Goal: Use online tool/utility: Utilize a website feature to perform a specific function

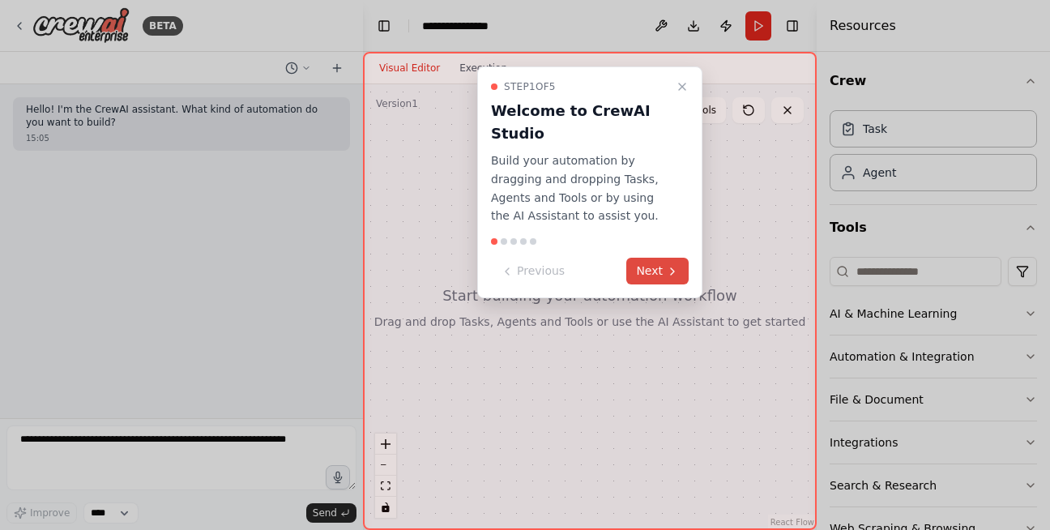
click at [652, 259] on button "Next" at bounding box center [658, 271] width 62 height 27
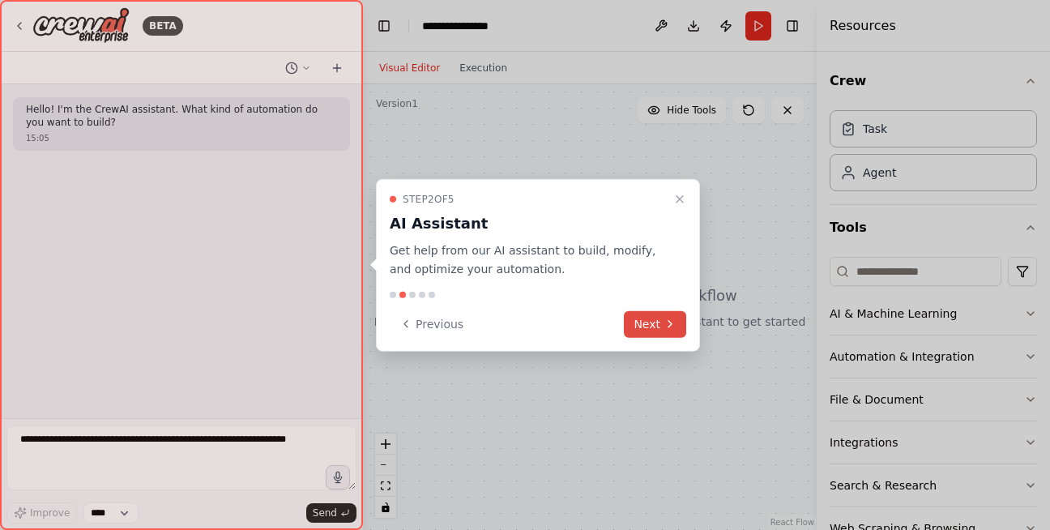
click at [651, 313] on button "Next" at bounding box center [655, 323] width 62 height 27
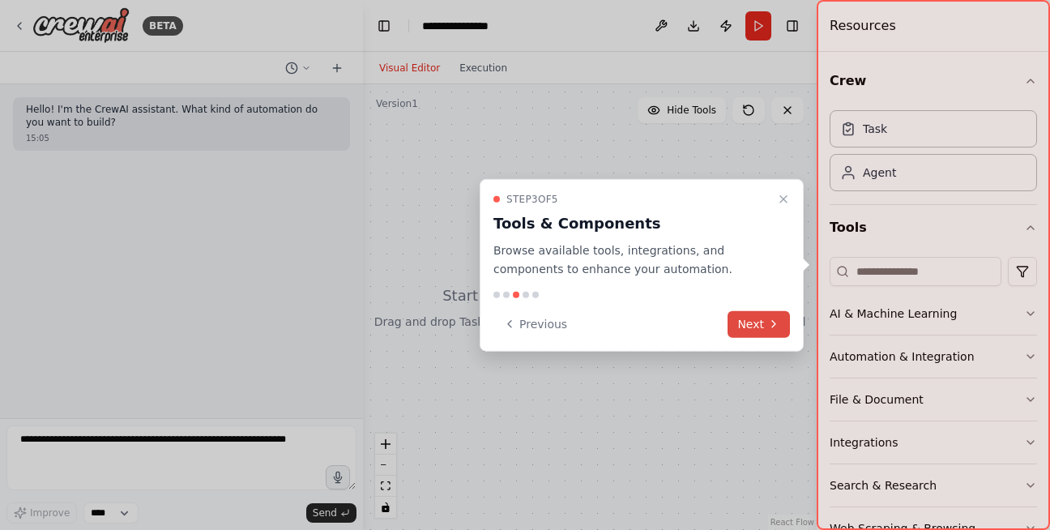
click at [762, 330] on button "Next" at bounding box center [759, 323] width 62 height 27
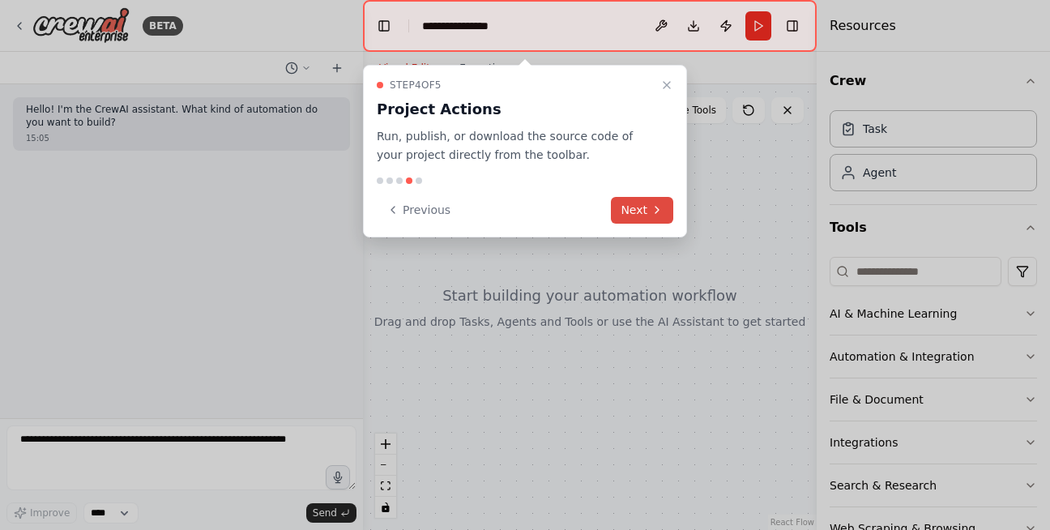
click at [635, 220] on button "Next" at bounding box center [642, 210] width 62 height 27
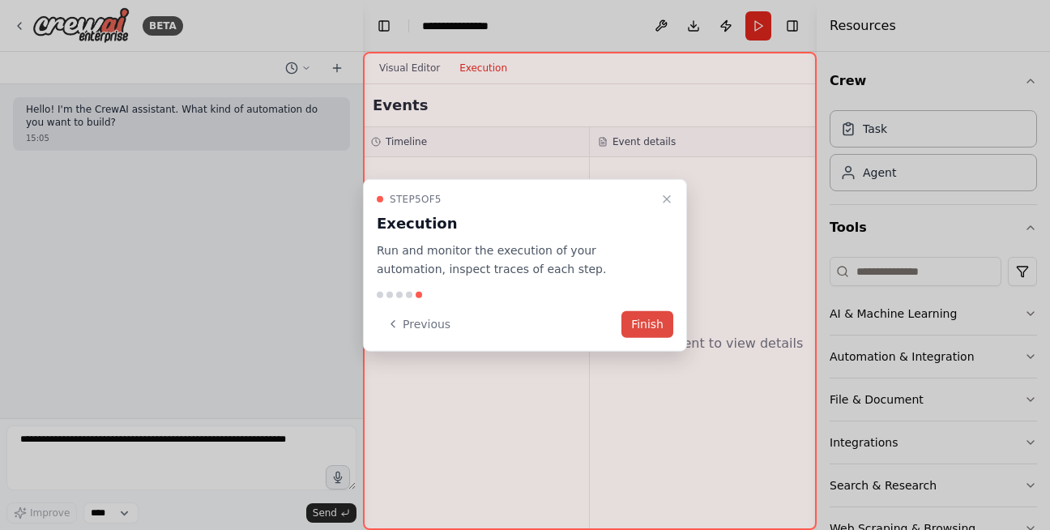
click at [640, 329] on button "Finish" at bounding box center [648, 323] width 52 height 27
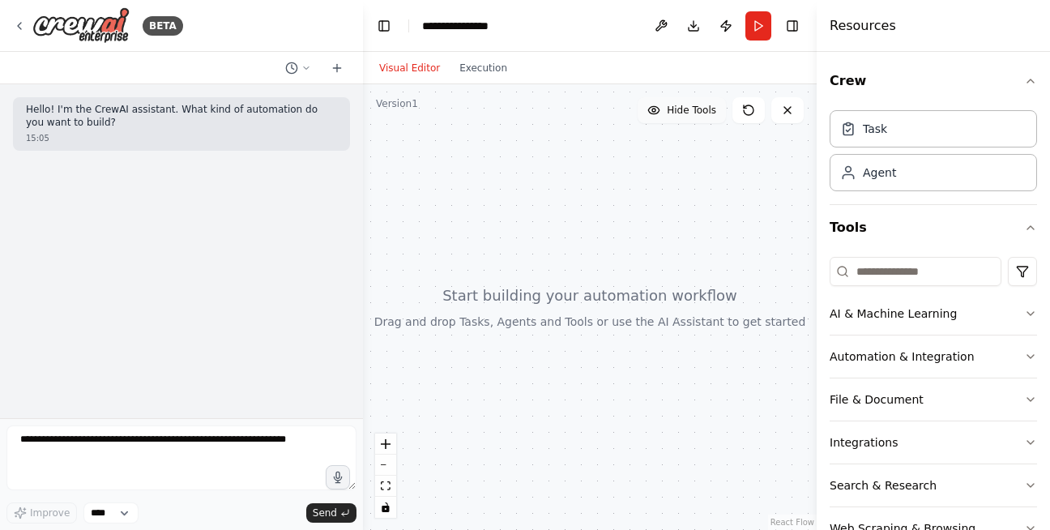
click at [670, 107] on span "Hide Tools" at bounding box center [691, 110] width 49 height 13
click at [670, 107] on span "Show Tools" at bounding box center [689, 110] width 53 height 13
click at [669, 26] on button at bounding box center [661, 25] width 26 height 29
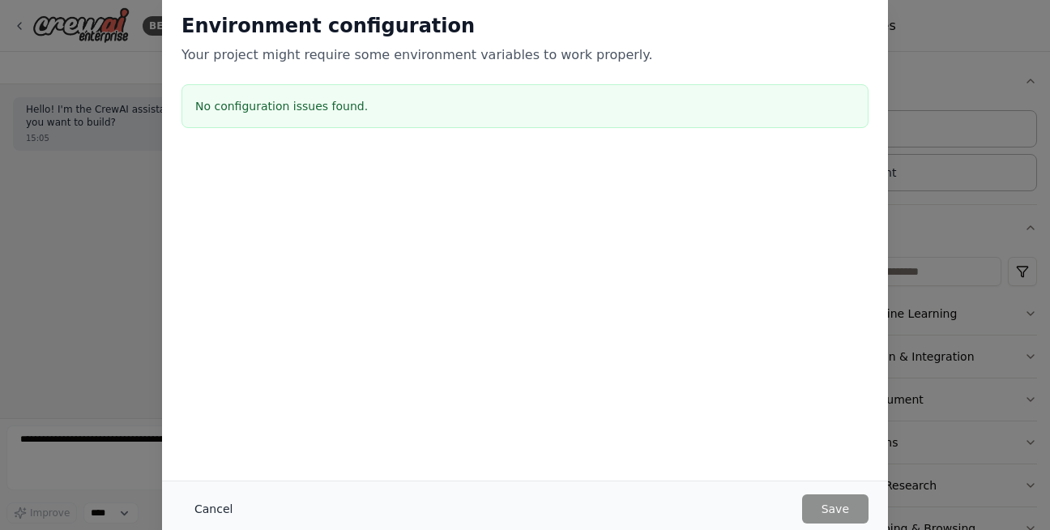
click at [207, 501] on button "Cancel" at bounding box center [214, 508] width 64 height 29
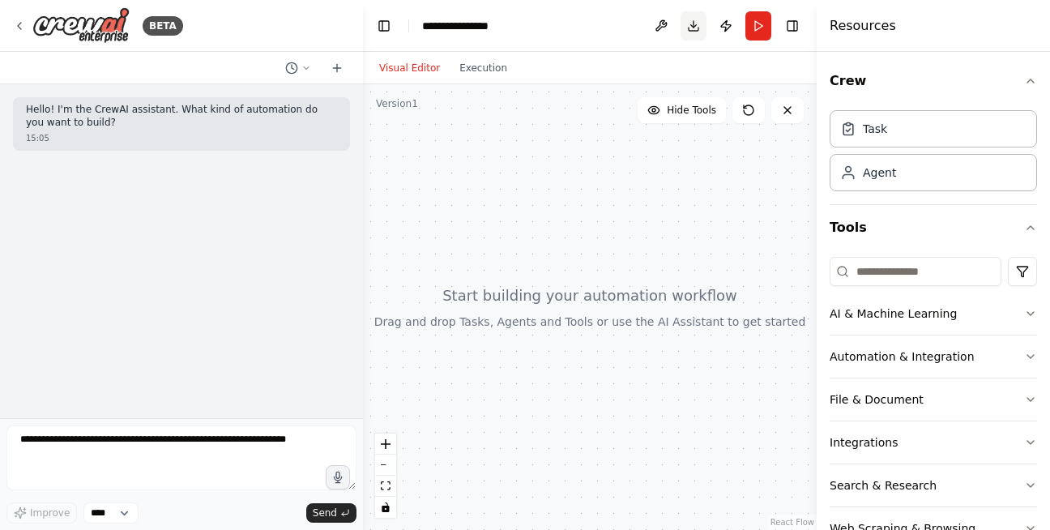
click at [693, 32] on button "Download" at bounding box center [694, 25] width 26 height 29
click at [734, 34] on button "Publish" at bounding box center [726, 25] width 26 height 29
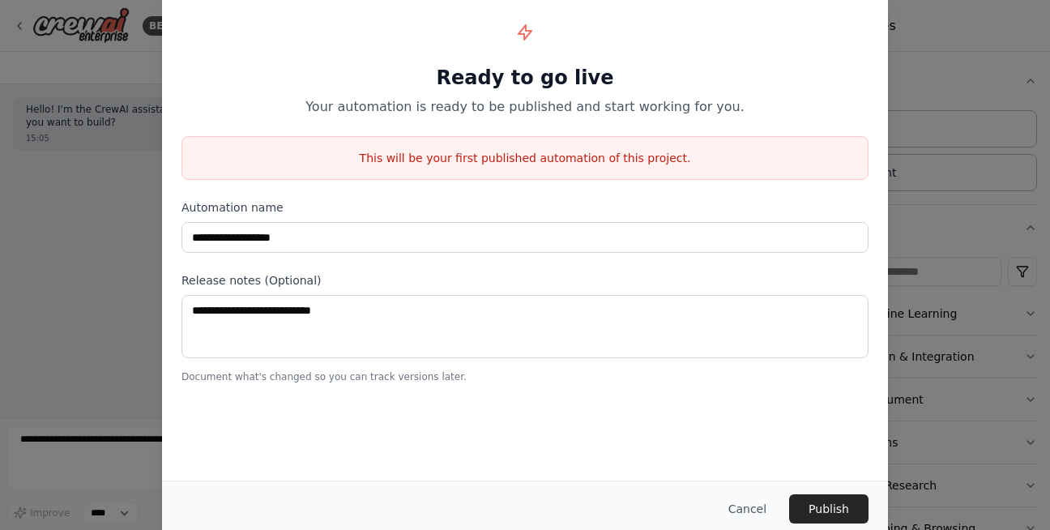
click at [357, 107] on p "Your automation is ready to be published and start working for you." at bounding box center [525, 106] width 687 height 19
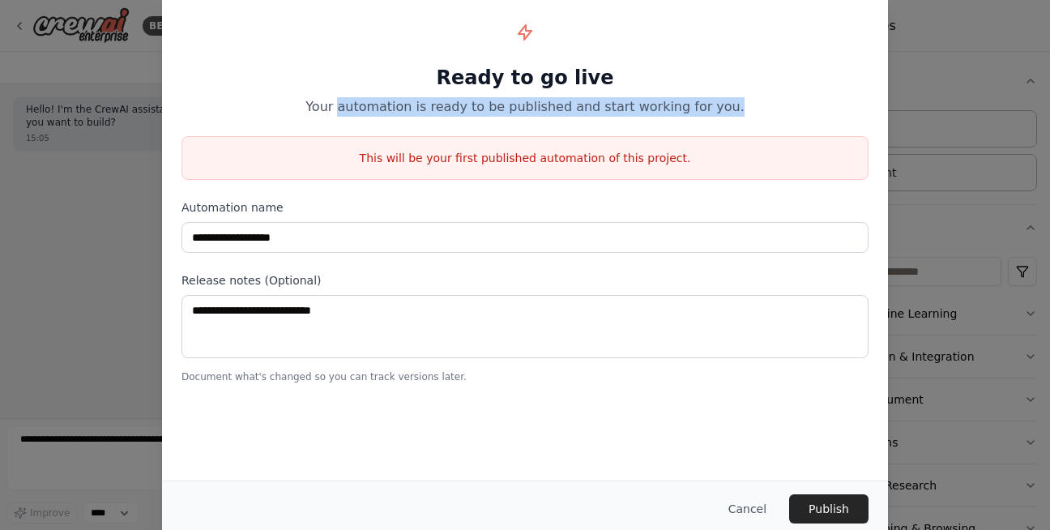
drag, startPoint x: 357, startPoint y: 107, endPoint x: 731, endPoint y: 114, distance: 373.7
click at [731, 114] on p "Your automation is ready to be published and start working for you." at bounding box center [525, 106] width 687 height 19
drag, startPoint x: 725, startPoint y: 105, endPoint x: 327, endPoint y: 106, distance: 397.2
click at [327, 106] on p "Your automation is ready to be published and start working for you." at bounding box center [525, 106] width 687 height 19
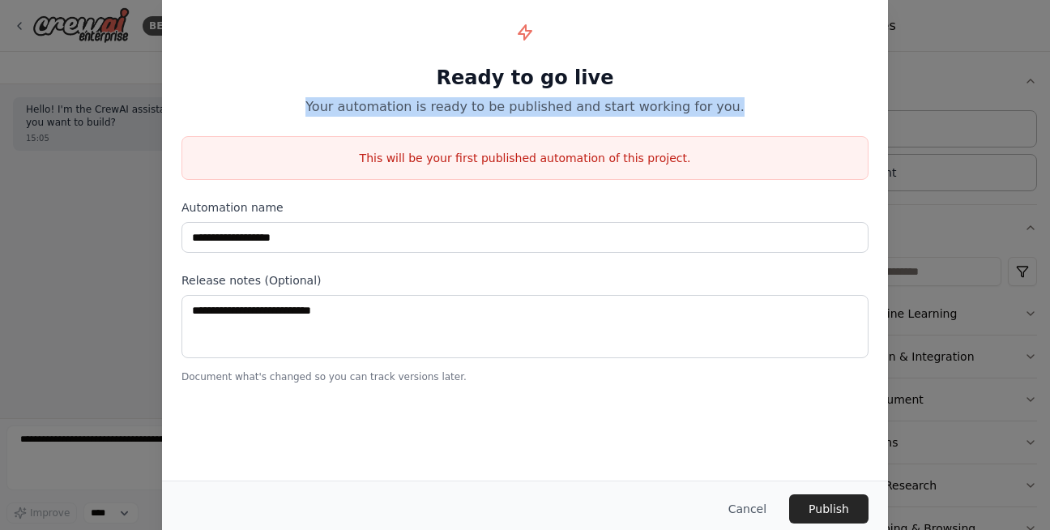
click at [327, 107] on p "Your automation is ready to be published and start working for you." at bounding box center [525, 106] width 687 height 19
drag, startPoint x: 327, startPoint y: 107, endPoint x: 754, endPoint y: 106, distance: 426.3
click at [754, 106] on p "Your automation is ready to be published and start working for you." at bounding box center [525, 106] width 687 height 19
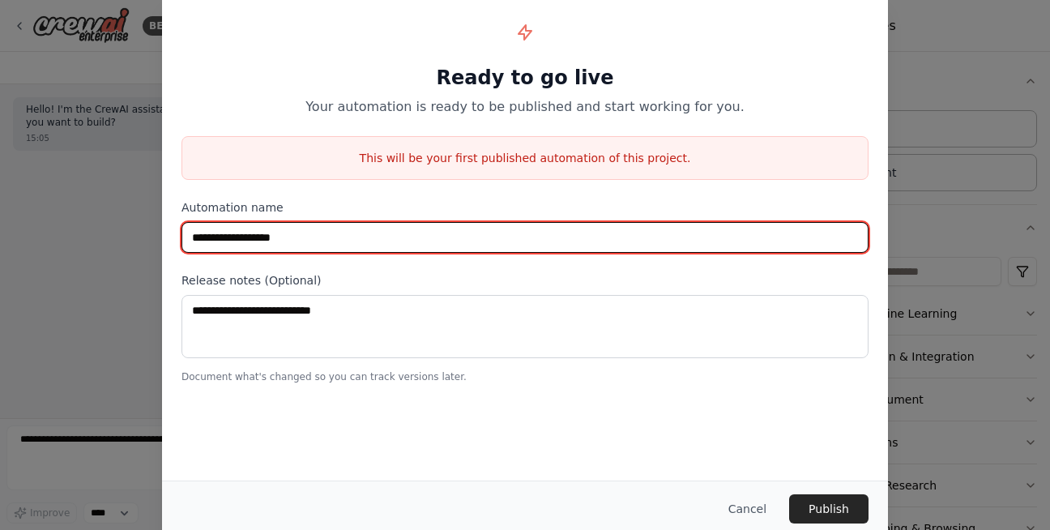
click at [435, 224] on input "**********" at bounding box center [525, 237] width 687 height 31
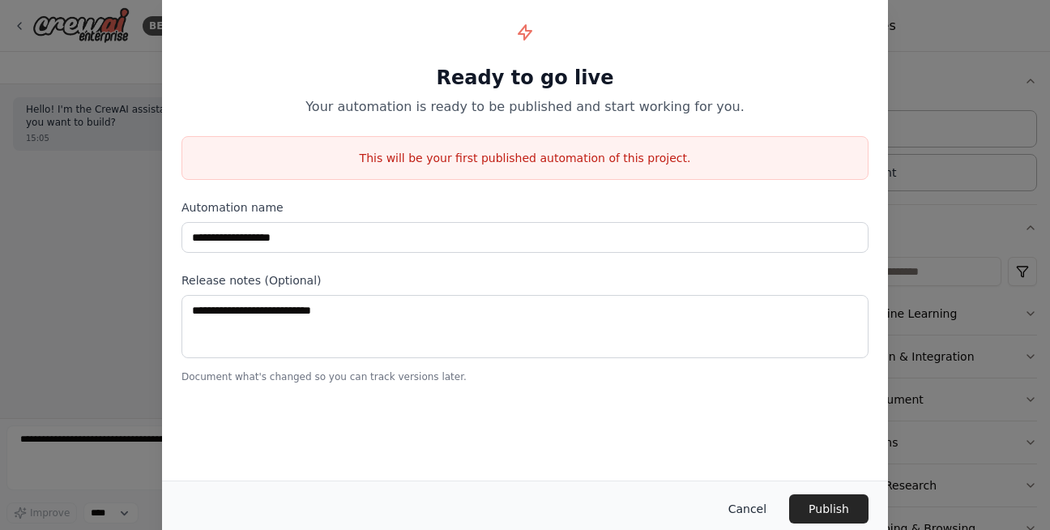
click at [742, 513] on button "Cancel" at bounding box center [748, 508] width 64 height 29
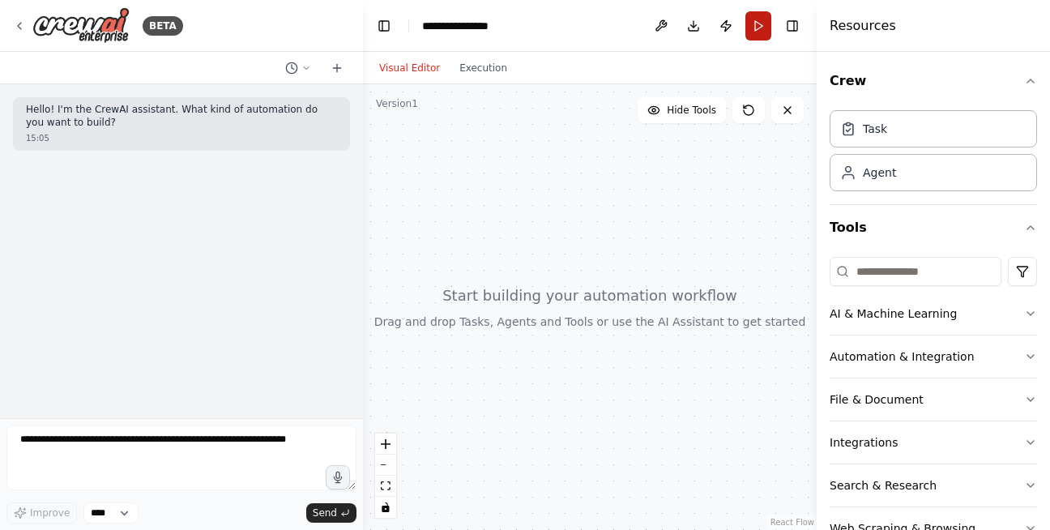
click at [761, 24] on button "Run" at bounding box center [759, 25] width 26 height 29
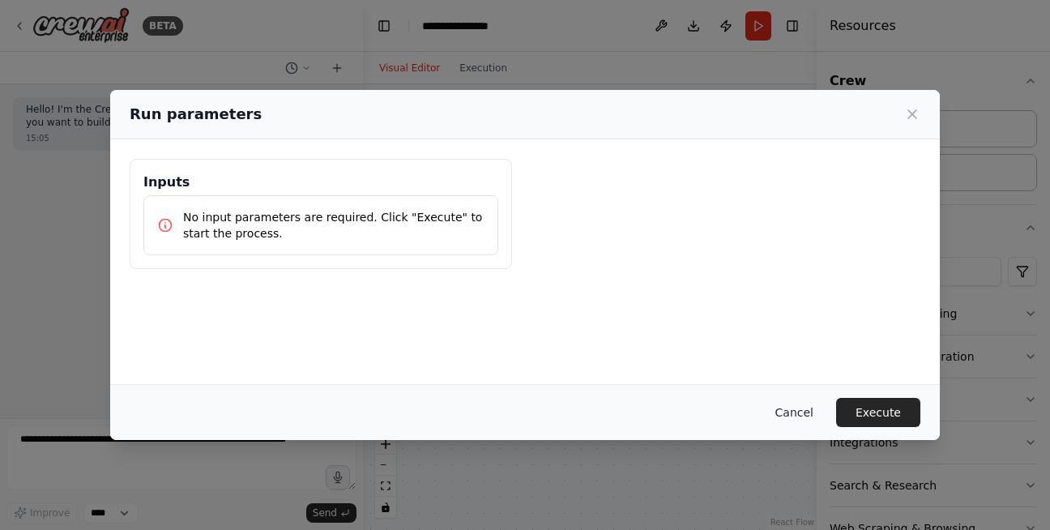
click at [789, 406] on button "Cancel" at bounding box center [795, 412] width 64 height 29
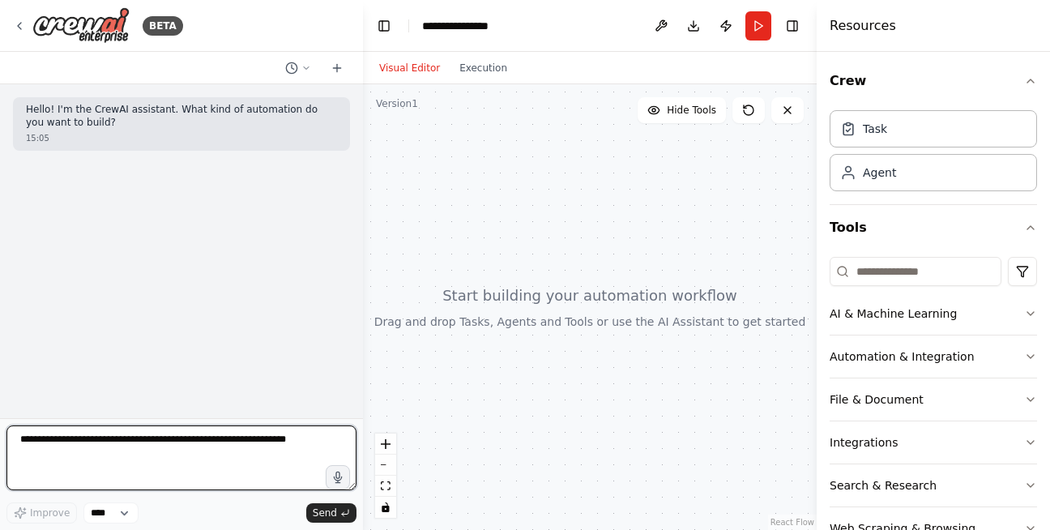
click at [302, 434] on textarea at bounding box center [181, 458] width 350 height 65
click at [285, 444] on textarea at bounding box center [181, 458] width 350 height 65
type textarea "**********"
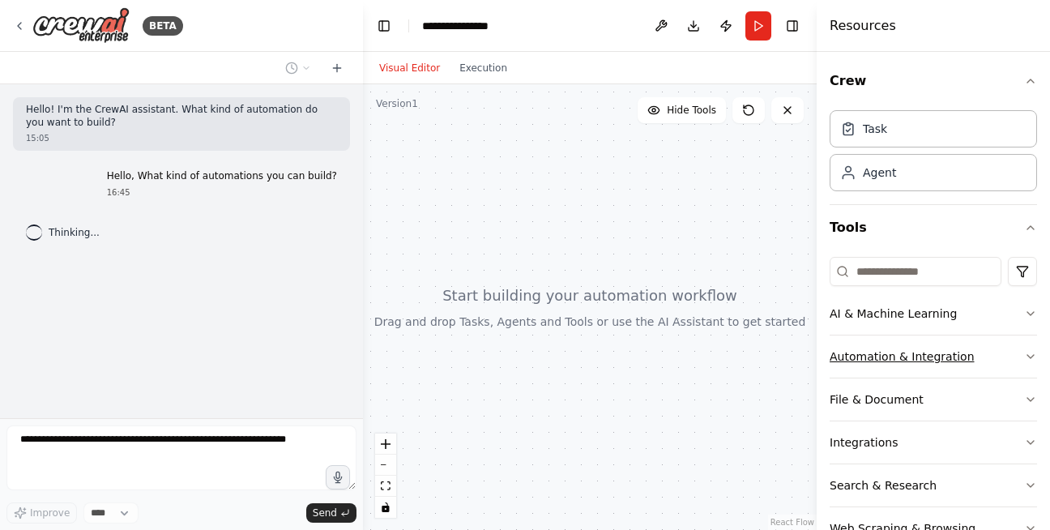
scroll to position [46, 0]
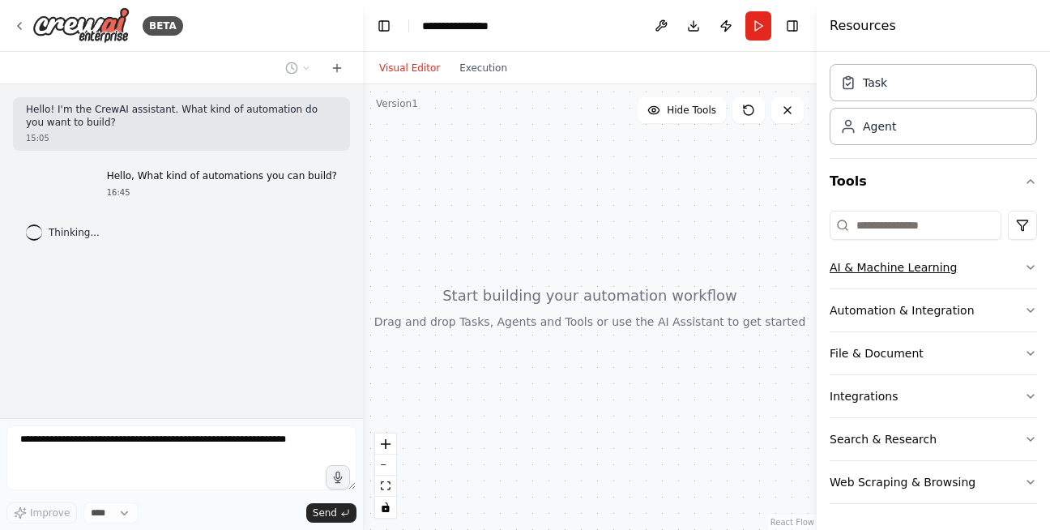
click at [1024, 272] on icon "button" at bounding box center [1030, 267] width 13 height 13
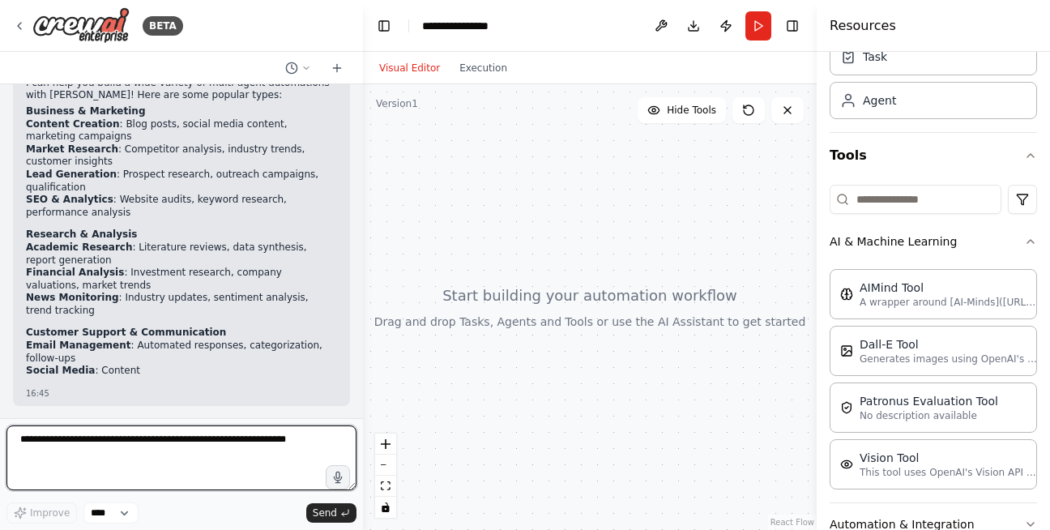
scroll to position [0, 0]
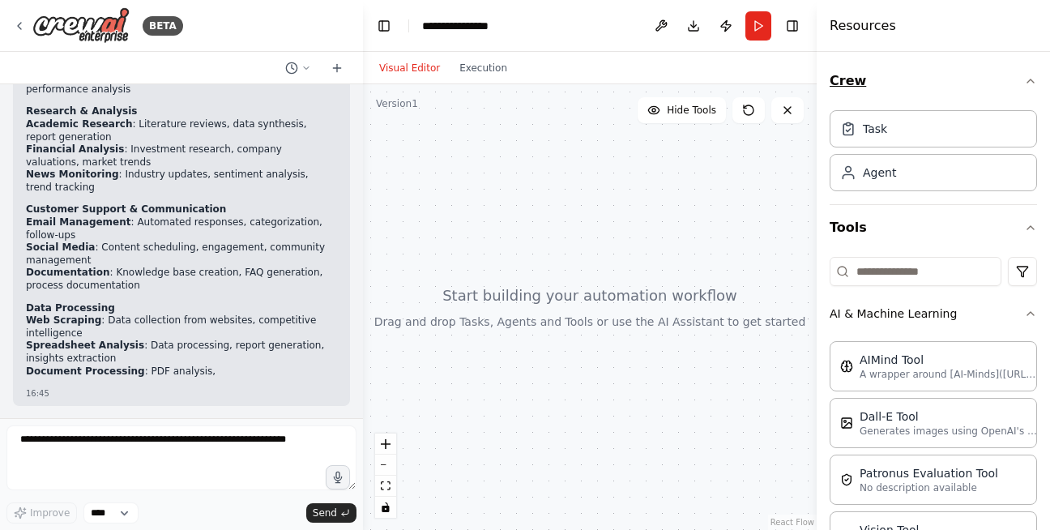
click at [1024, 77] on icon "button" at bounding box center [1030, 81] width 13 height 13
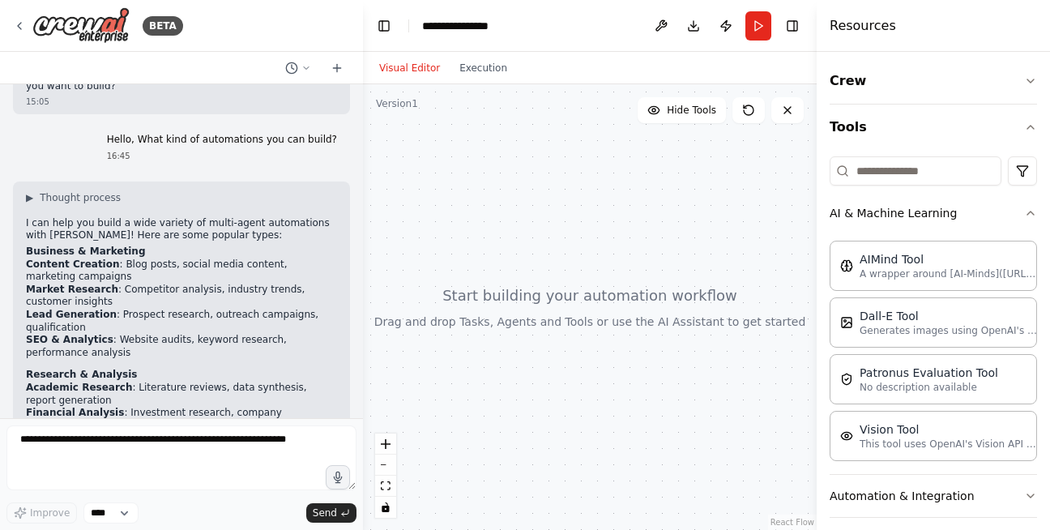
scroll to position [41, 0]
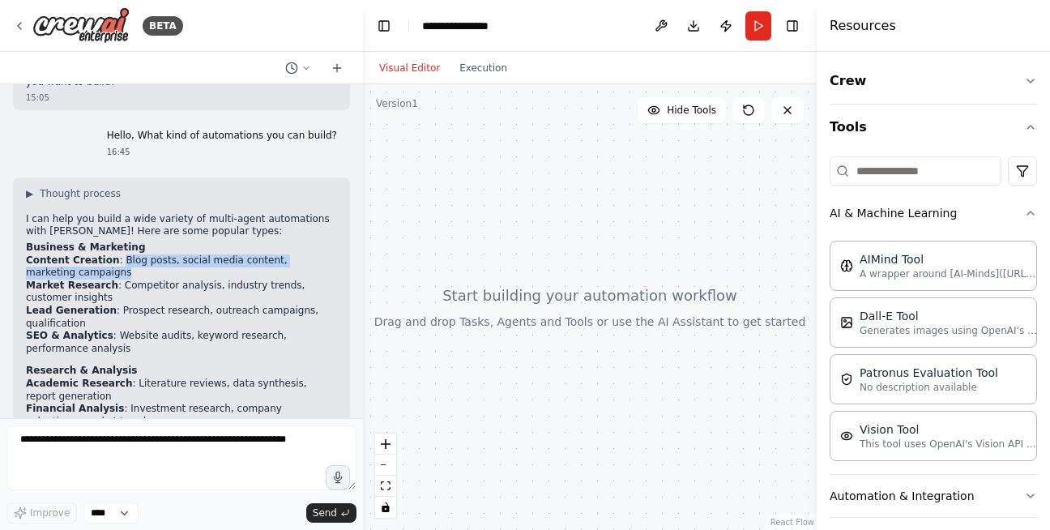
drag, startPoint x: 110, startPoint y: 259, endPoint x: 236, endPoint y: 272, distance: 126.3
click at [236, 272] on li "Content Creation : Blog posts, social media content, marketing campaigns" at bounding box center [181, 267] width 311 height 25
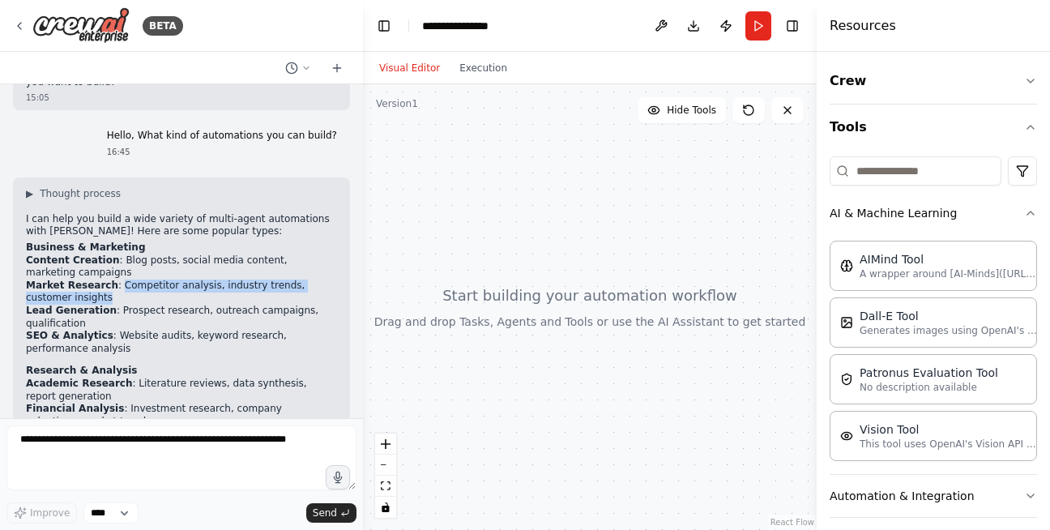
drag, startPoint x: 111, startPoint y: 285, endPoint x: 201, endPoint y: 293, distance: 90.3
click at [201, 293] on li "Market Research : Competitor analysis, industry trends, customer insights" at bounding box center [181, 292] width 311 height 25
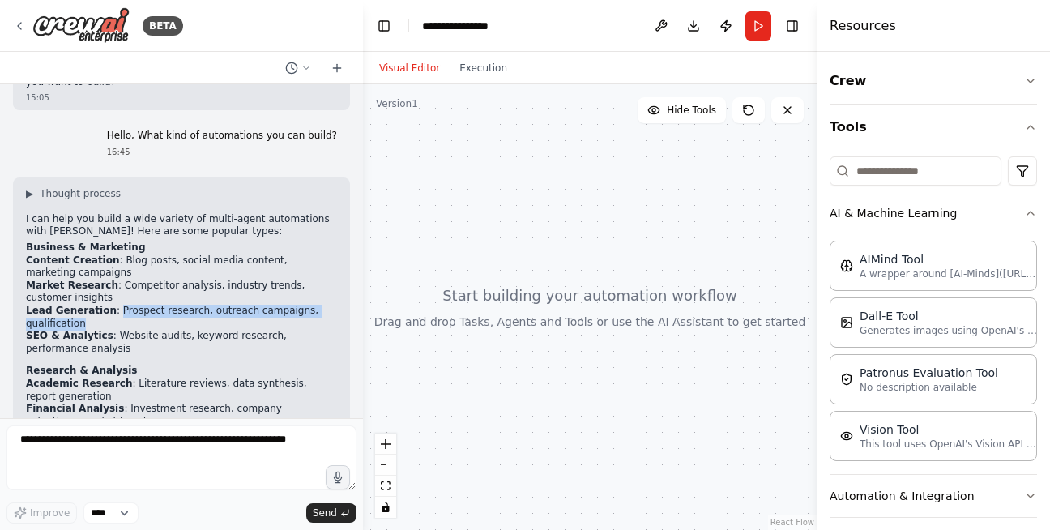
drag, startPoint x: 109, startPoint y: 310, endPoint x: 254, endPoint y: 320, distance: 145.4
click at [254, 320] on li "Lead Generation : Prospect research, outreach campaigns, qualification" at bounding box center [181, 317] width 311 height 25
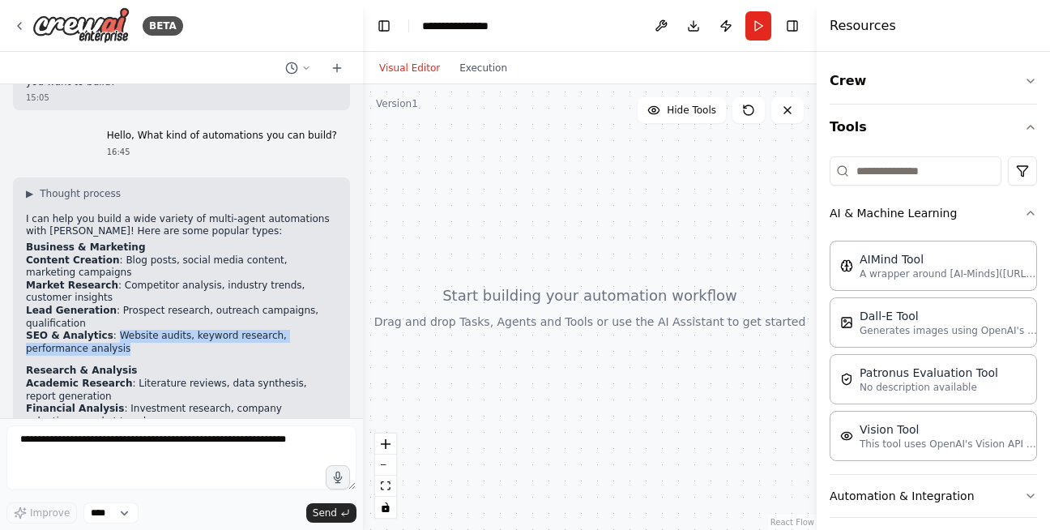
drag, startPoint x: 106, startPoint y: 336, endPoint x: 157, endPoint y: 346, distance: 52.0
click at [157, 346] on li "SEO & Analytics : Website audits, keyword research, performance analysis" at bounding box center [181, 342] width 311 height 25
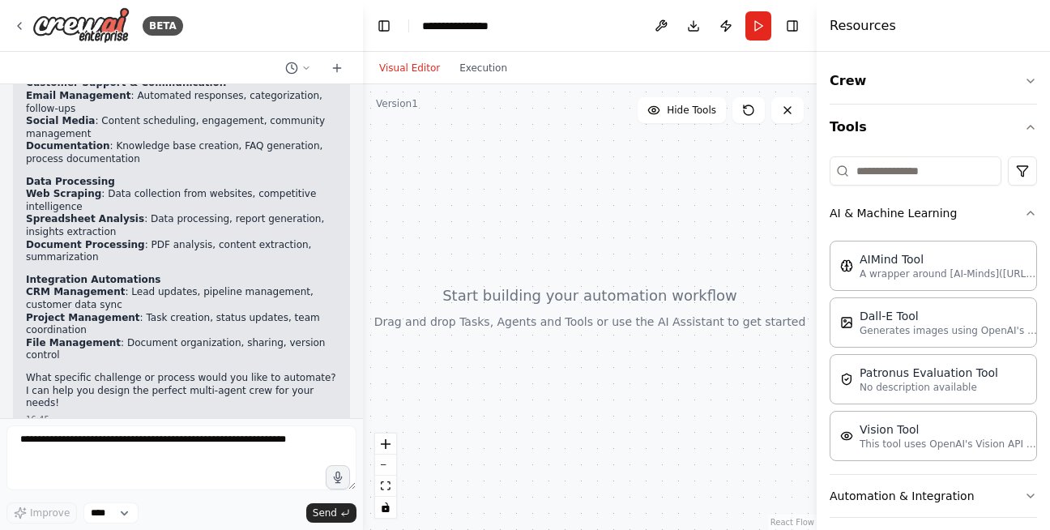
scroll to position [427, 0]
click at [46, 208] on li "Web Scraping : Data collection from websites, competitive intelligence" at bounding box center [181, 199] width 311 height 25
drag, startPoint x: 131, startPoint y: 218, endPoint x: 272, endPoint y: 228, distance: 140.6
click at [272, 228] on li "Spreadsheet Analysis : Data processing, report generation, insights extraction" at bounding box center [181, 224] width 311 height 25
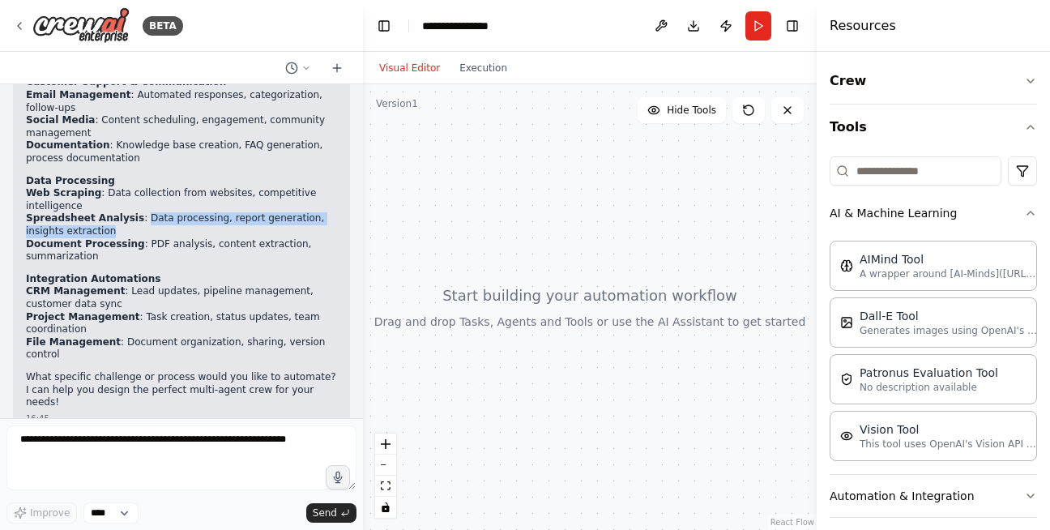
click at [272, 228] on li "Spreadsheet Analysis : Data processing, report generation, insights extraction" at bounding box center [181, 224] width 311 height 25
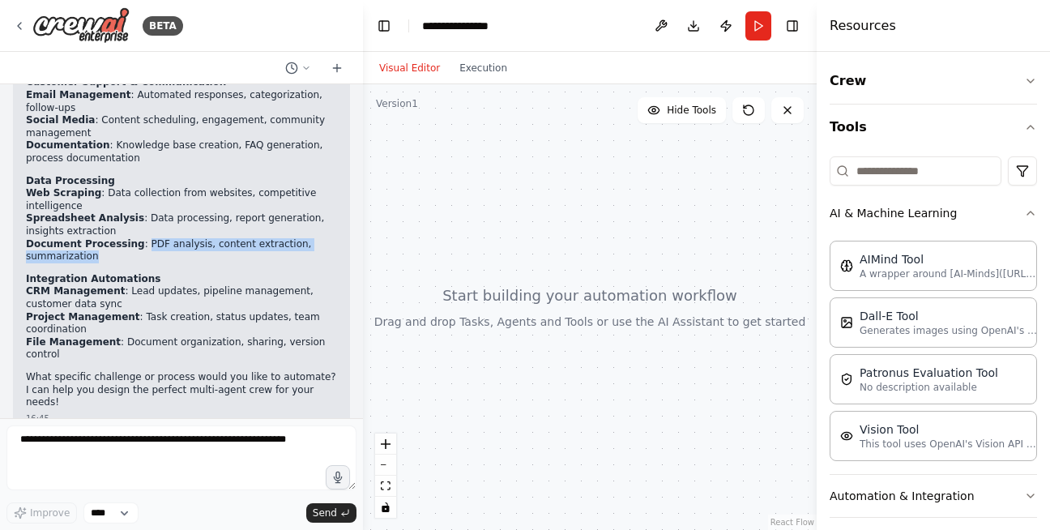
drag, startPoint x: 132, startPoint y: 245, endPoint x: 270, endPoint y: 257, distance: 138.3
click at [270, 257] on li "Document Processing : PDF analysis, content extraction, summarization" at bounding box center [181, 250] width 311 height 25
drag, startPoint x: 117, startPoint y: 292, endPoint x: 176, endPoint y: 297, distance: 59.4
click at [176, 297] on li "CRM Management : Lead updates, pipeline management, customer data sync" at bounding box center [181, 297] width 311 height 25
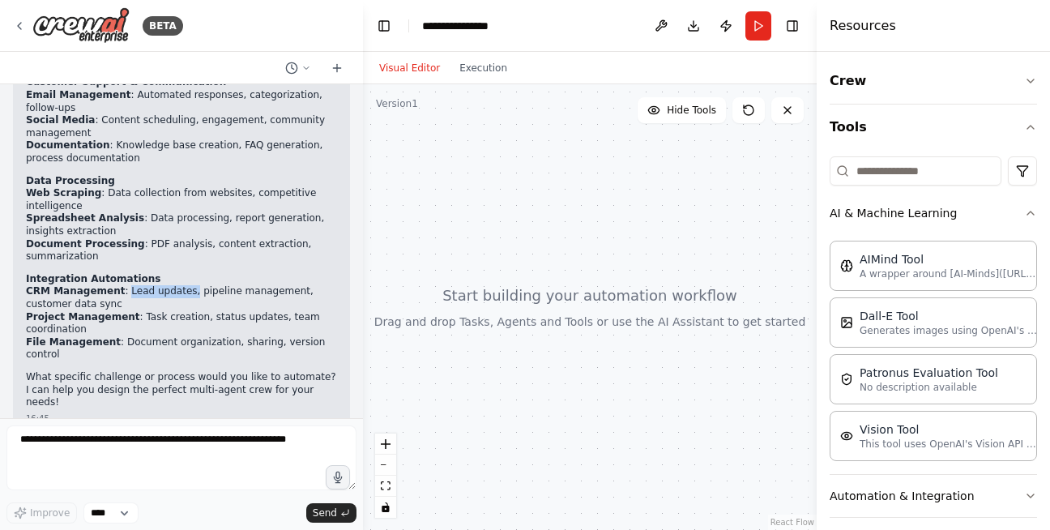
click at [176, 297] on li "CRM Management : Lead updates, pipeline management, customer data sync" at bounding box center [181, 297] width 311 height 25
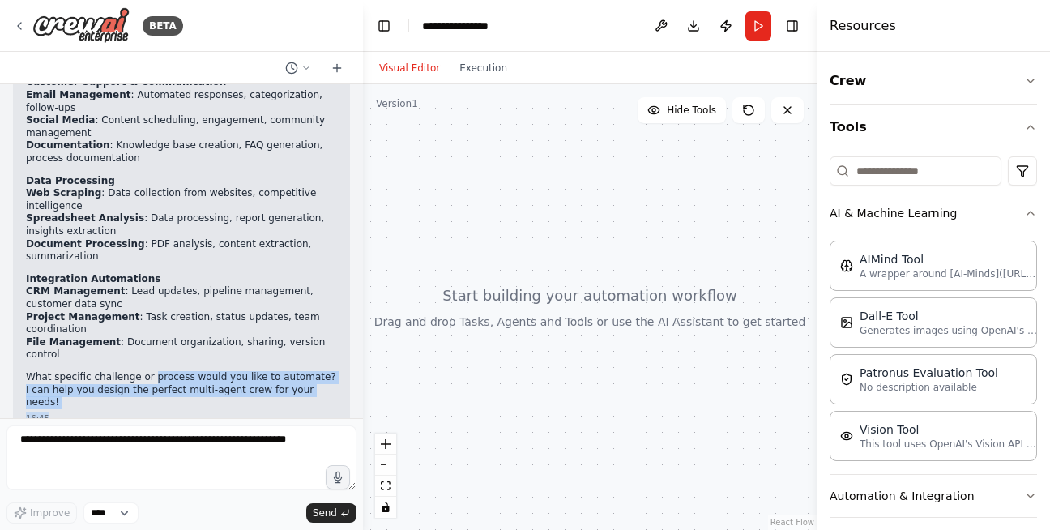
drag, startPoint x: 145, startPoint y: 367, endPoint x: 222, endPoint y: 388, distance: 79.8
click at [222, 388] on div "▶ Thought process I can help you build a wide variety of multi-agent automation…" at bounding box center [181, 111] width 337 height 640
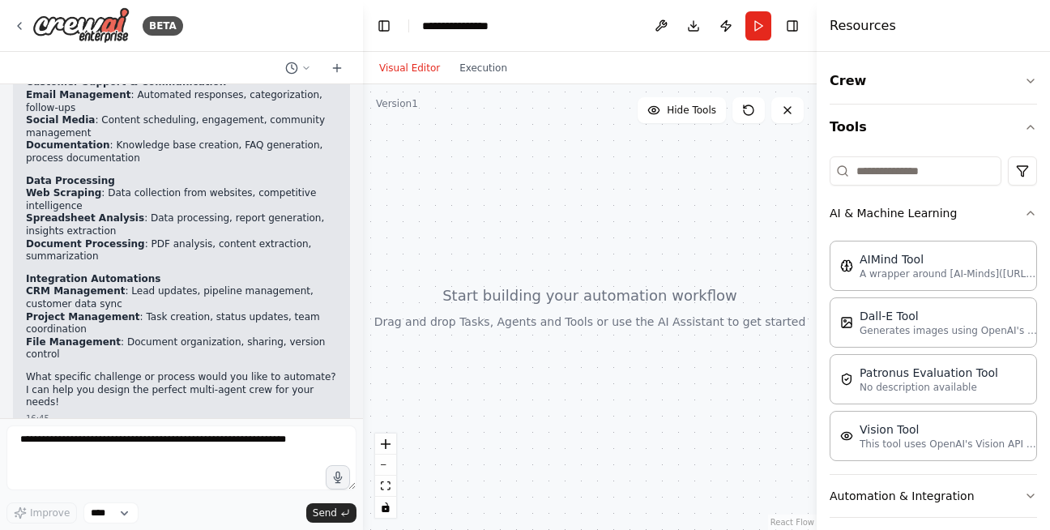
click at [203, 342] on li "File Management : Document organization, sharing, version control" at bounding box center [181, 348] width 311 height 25
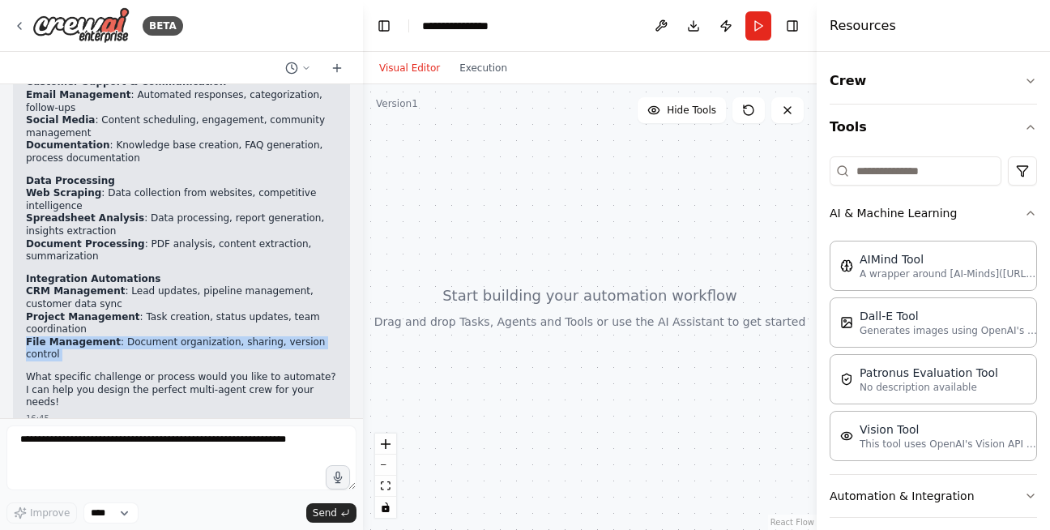
click at [203, 342] on li "File Management : Document organization, sharing, version control" at bounding box center [181, 348] width 311 height 25
drag, startPoint x: 195, startPoint y: 316, endPoint x: 215, endPoint y: 336, distance: 28.7
click at [215, 336] on ul "CRM Management : Lead updates, pipeline management, customer data sync Project …" at bounding box center [181, 323] width 311 height 76
click at [209, 332] on li "Project Management : Task creation, status updates, team coordination" at bounding box center [181, 323] width 311 height 25
drag, startPoint x: 111, startPoint y: 344, endPoint x: 261, endPoint y: 353, distance: 150.2
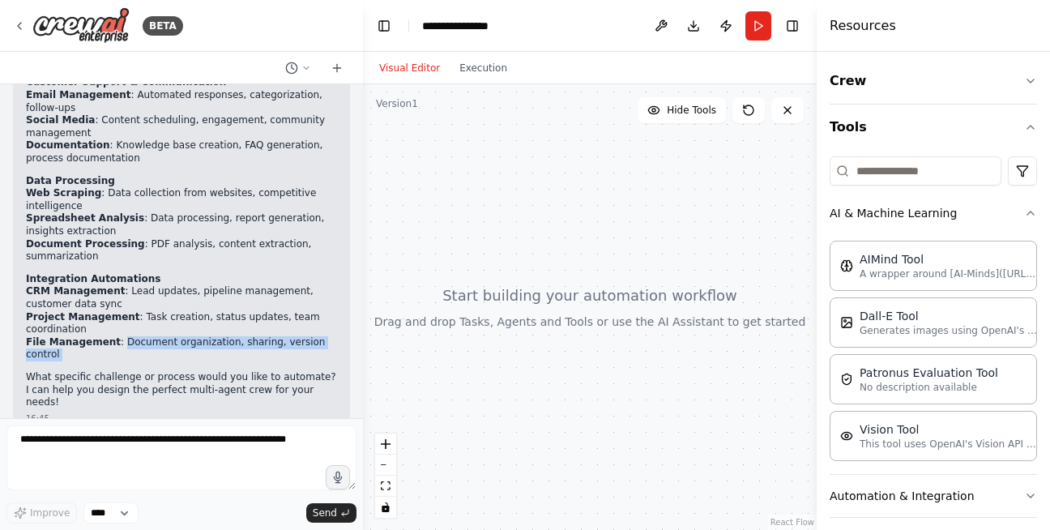
click at [261, 353] on div "▶ Thought process I can help you build a wide variety of multi-agent automation…" at bounding box center [181, 105] width 311 height 609
click at [417, 387] on div at bounding box center [590, 307] width 454 height 446
click at [242, 352] on div "▶ Thought process I can help you build a wide variety of multi-agent automation…" at bounding box center [181, 105] width 311 height 609
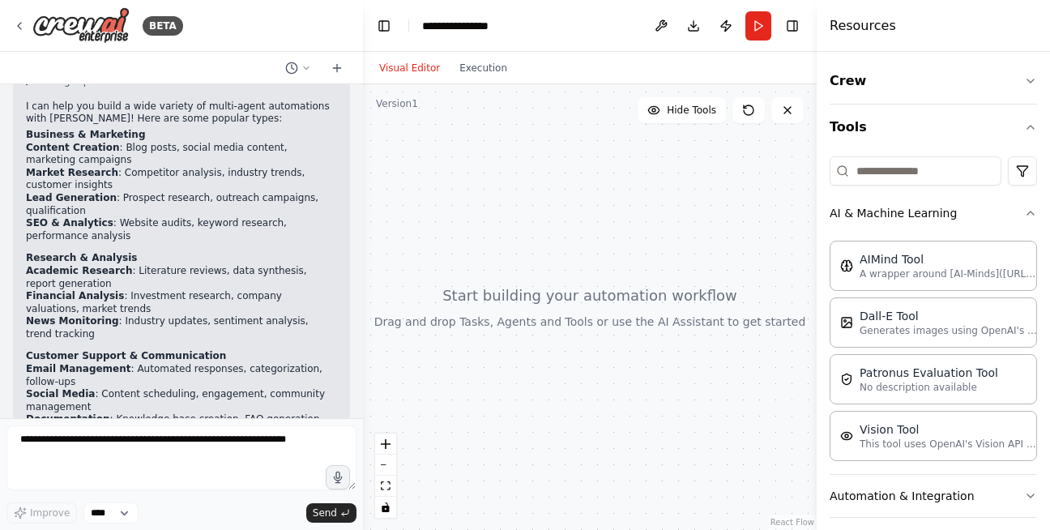
scroll to position [165, 0]
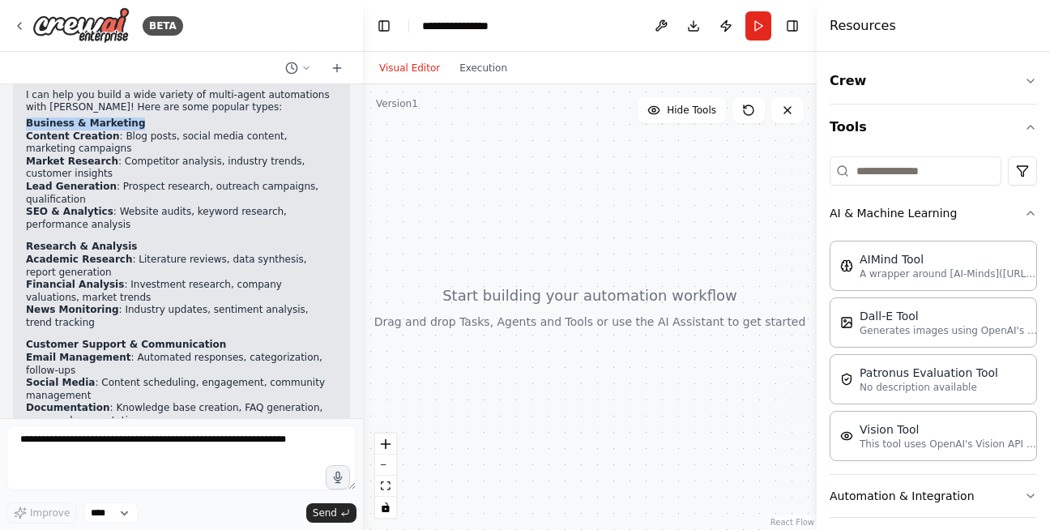
drag, startPoint x: 127, startPoint y: 124, endPoint x: 26, endPoint y: 127, distance: 101.4
click at [26, 127] on h2 "Business & Marketing" at bounding box center [181, 124] width 311 height 13
copy strong "Business & Marketing"
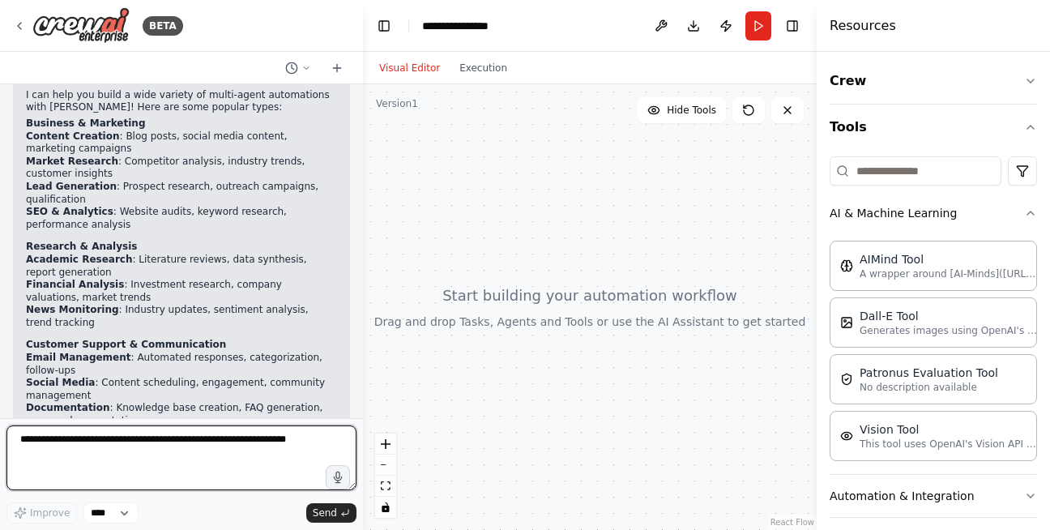
click at [169, 465] on textarea at bounding box center [181, 458] width 350 height 65
paste textarea "**********"
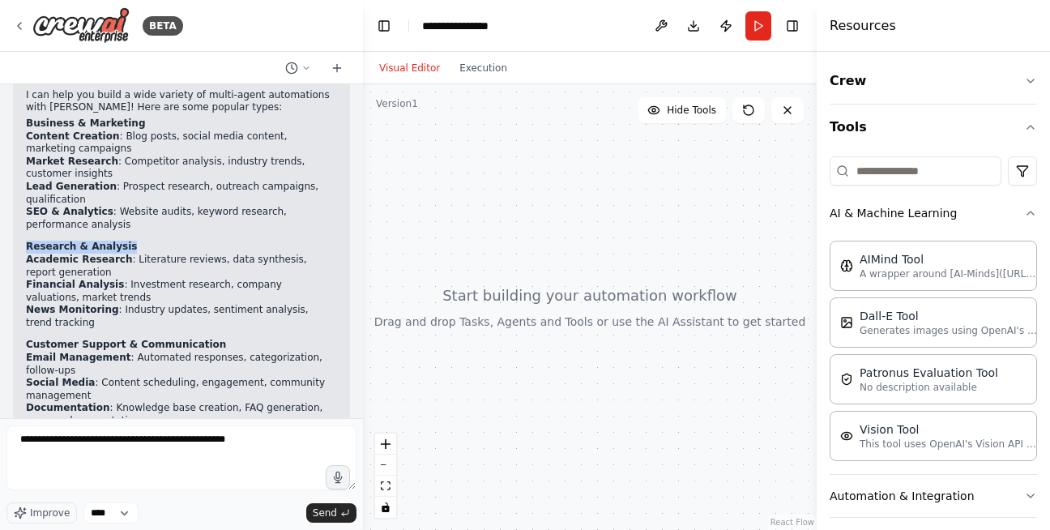
drag, startPoint x: 123, startPoint y: 252, endPoint x: 25, endPoint y: 248, distance: 98.2
click at [25, 248] on div "▶ Thought process I can help you build a wide variety of multi-agent automation…" at bounding box center [181, 373] width 337 height 640
copy strong "Research & Analysis"
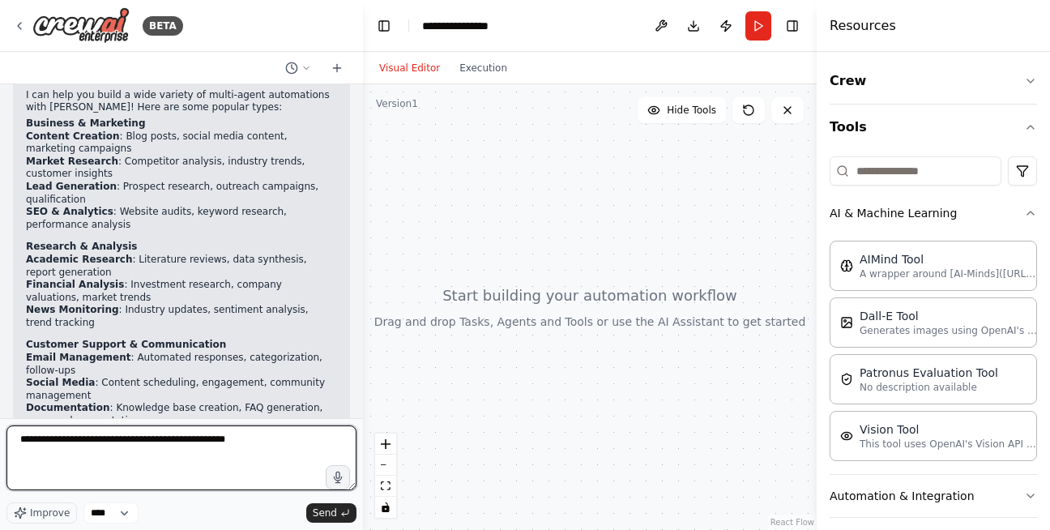
click at [265, 436] on textarea "**********" at bounding box center [181, 458] width 350 height 65
paste textarea "**********"
type textarea "**********"
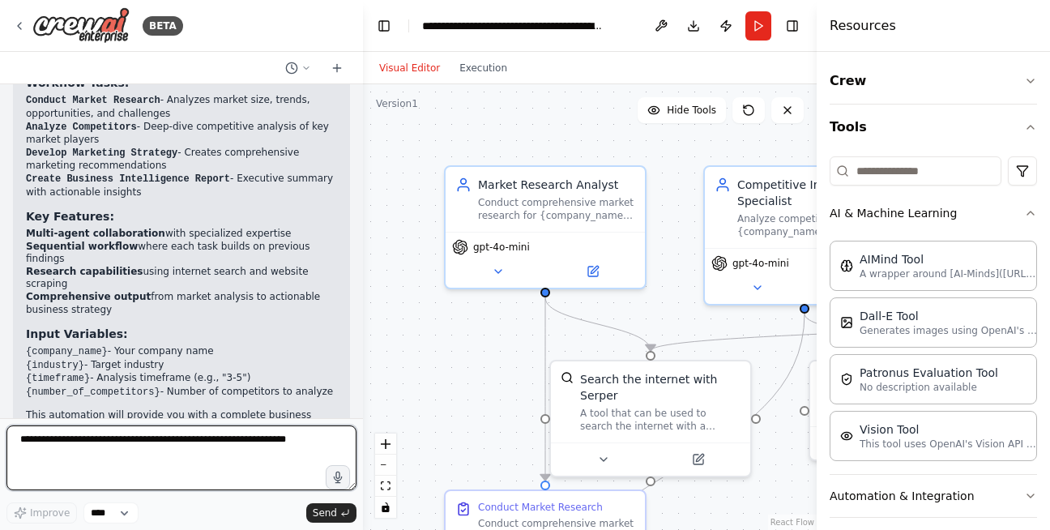
scroll to position [2030, 0]
